Goal: Task Accomplishment & Management: Manage account settings

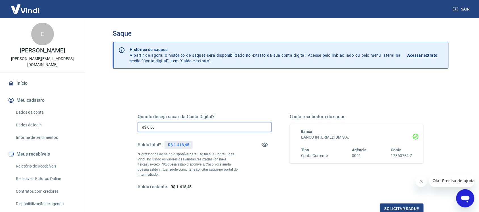
click at [178, 126] on input "R$ 0,00" at bounding box center [205, 127] width 134 height 11
type input "R$ 1.418,45"
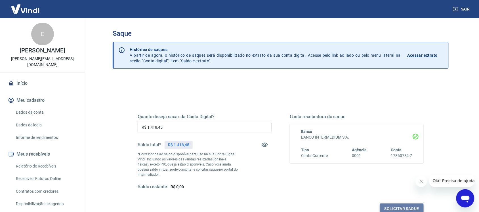
click at [419, 205] on button "Solicitar saque" at bounding box center [402, 209] width 44 height 11
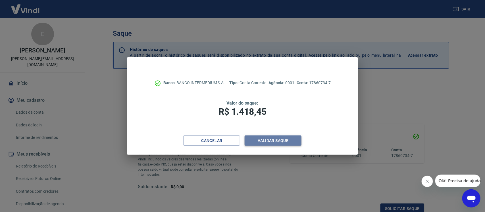
click at [263, 137] on button "Validar saque" at bounding box center [272, 141] width 57 height 11
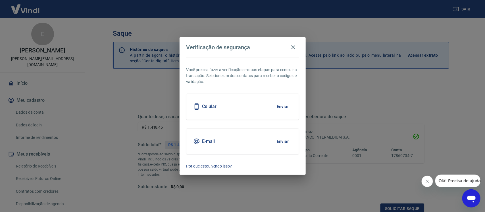
scroll to position [2, 0]
click at [289, 143] on button "Enviar" at bounding box center [282, 142] width 18 height 12
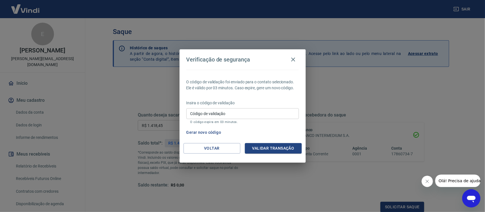
click at [266, 119] on div "Código de validação Código de validação O código expira em 03 minutos." at bounding box center [242, 115] width 112 height 15
click at [271, 113] on input "Código de validação" at bounding box center [242, 113] width 112 height 11
type input "871217"
click at [279, 145] on button "Validar transação" at bounding box center [273, 148] width 57 height 11
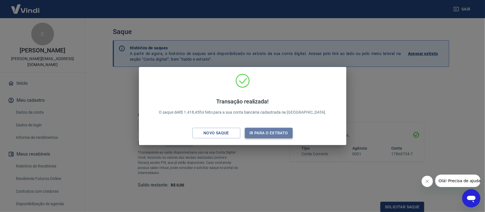
click at [267, 134] on button "Ir para o extrato" at bounding box center [269, 133] width 48 height 11
